Goal: Navigation & Orientation: Go to known website

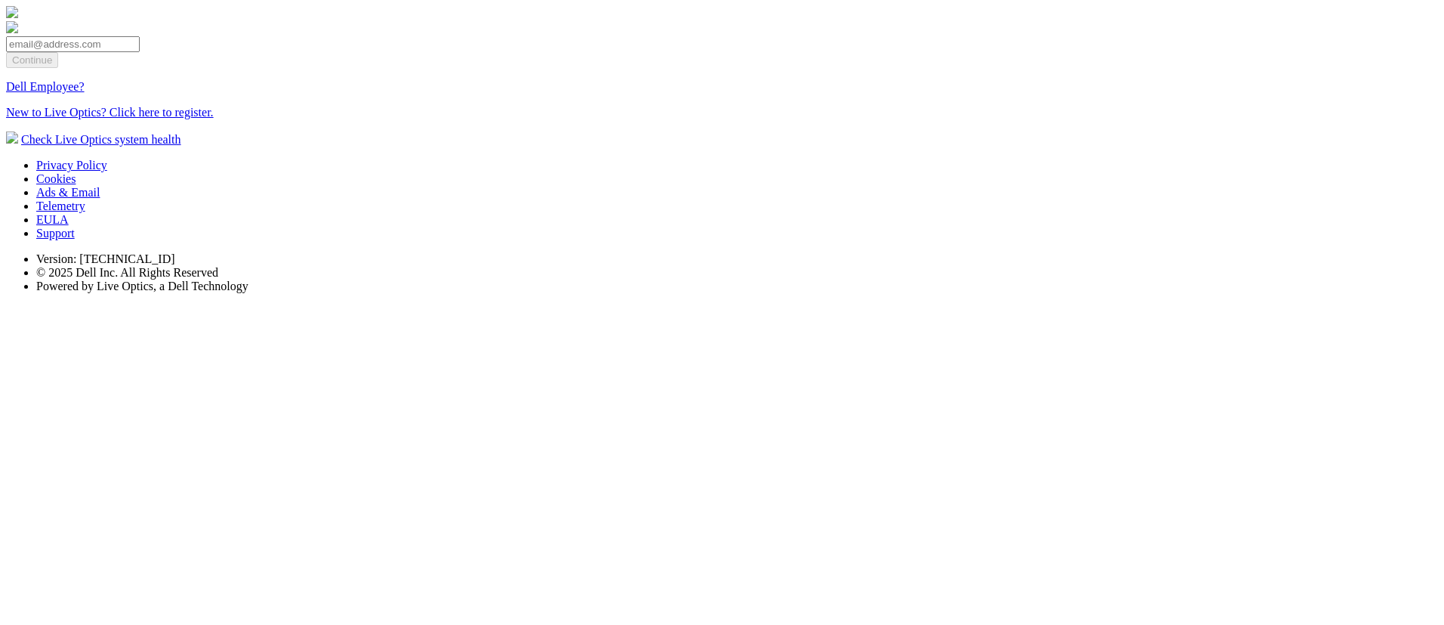
click at [220, 147] on section "Continue Dell Employee? New to Live Optics? Click here to register. Check Live …" at bounding box center [722, 76] width 1432 height 140
